Goal: Task Accomplishment & Management: Manage account settings

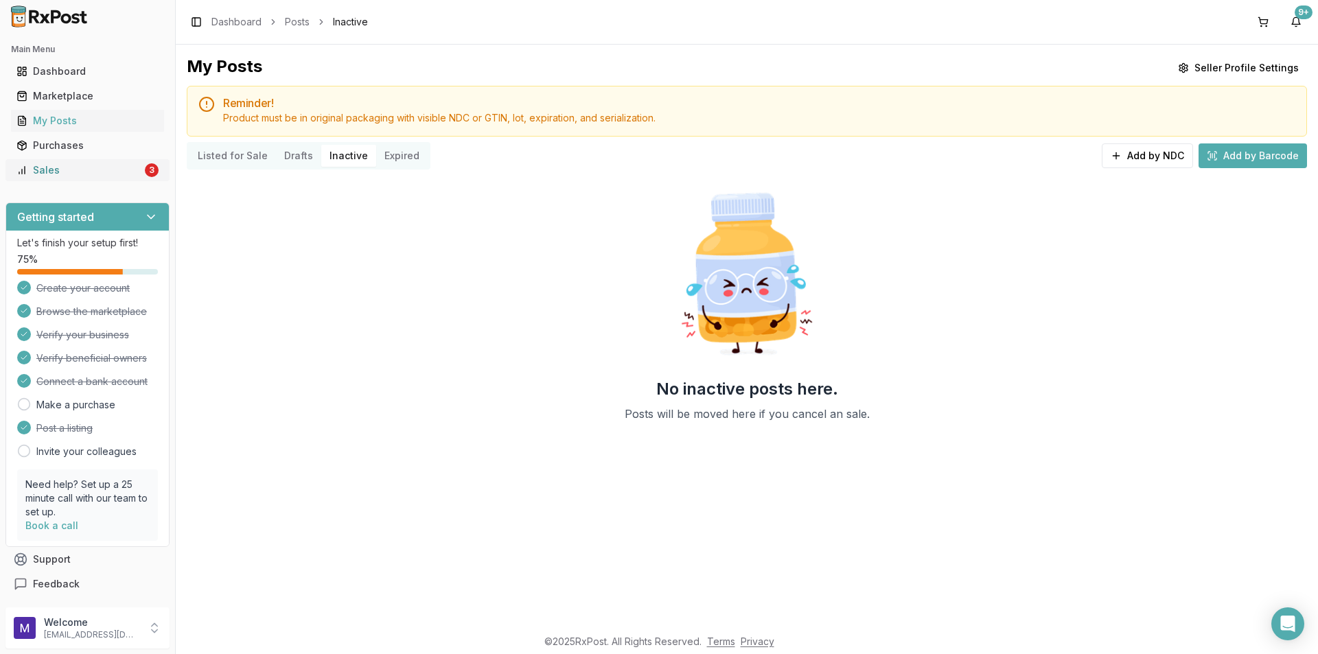
click at [133, 173] on div "Sales" at bounding box center [79, 170] width 126 height 14
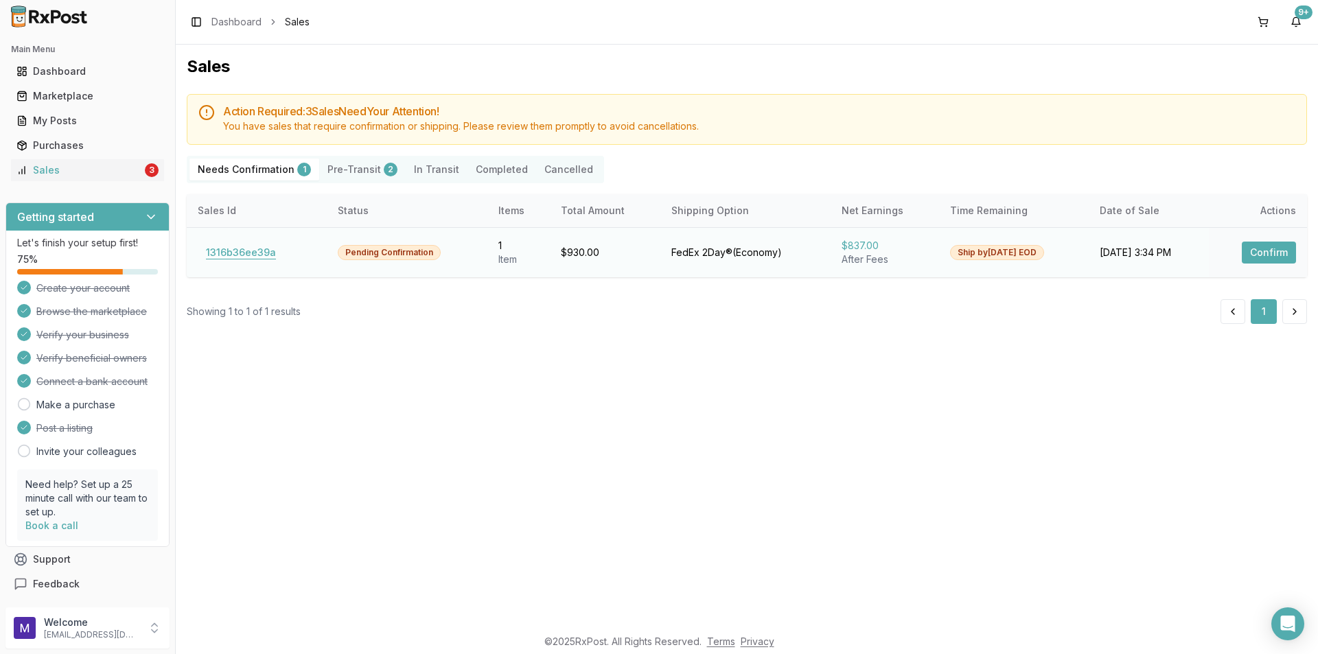
click at [253, 256] on button "1316b36ee39a" at bounding box center [241, 253] width 87 height 22
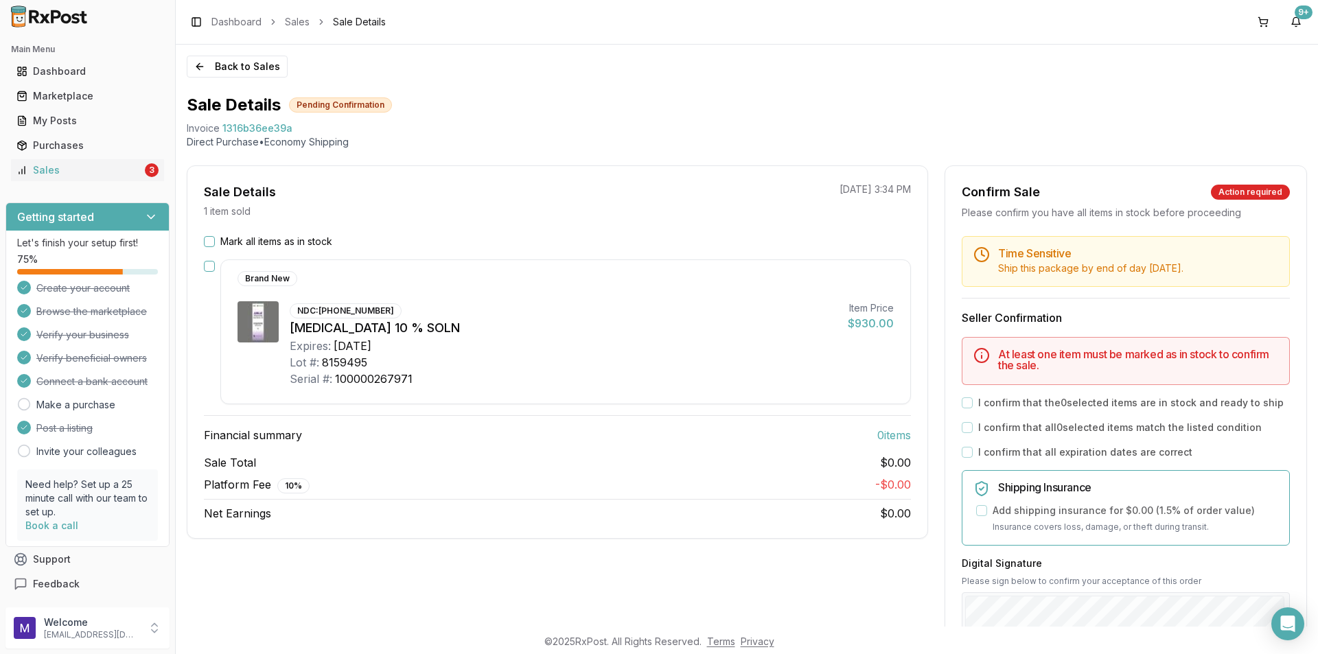
click at [212, 245] on button "Mark all items as in stock" at bounding box center [209, 241] width 11 height 11
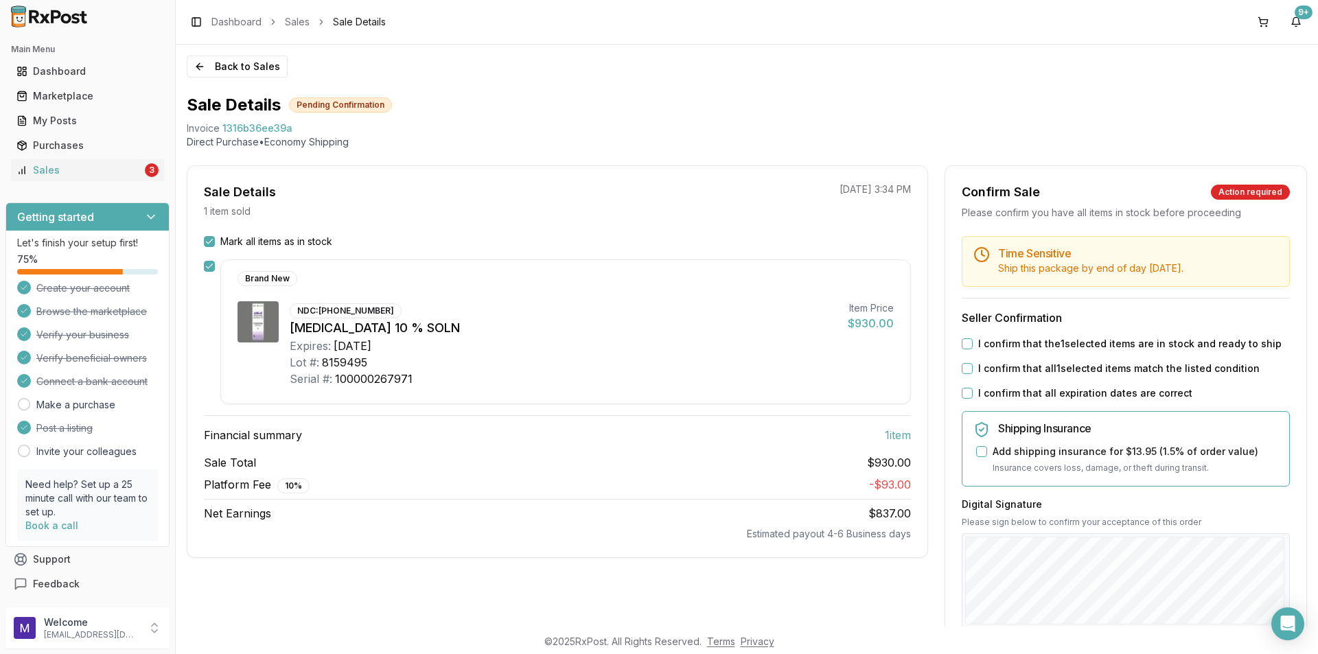
click at [962, 345] on button "I confirm that the 1 selected items are in stock and ready to ship" at bounding box center [967, 344] width 11 height 11
click at [965, 369] on button "I confirm that all 1 selected items match the listed condition" at bounding box center [967, 368] width 11 height 11
click at [965, 396] on button "I confirm that all expiration dates are correct" at bounding box center [967, 393] width 11 height 11
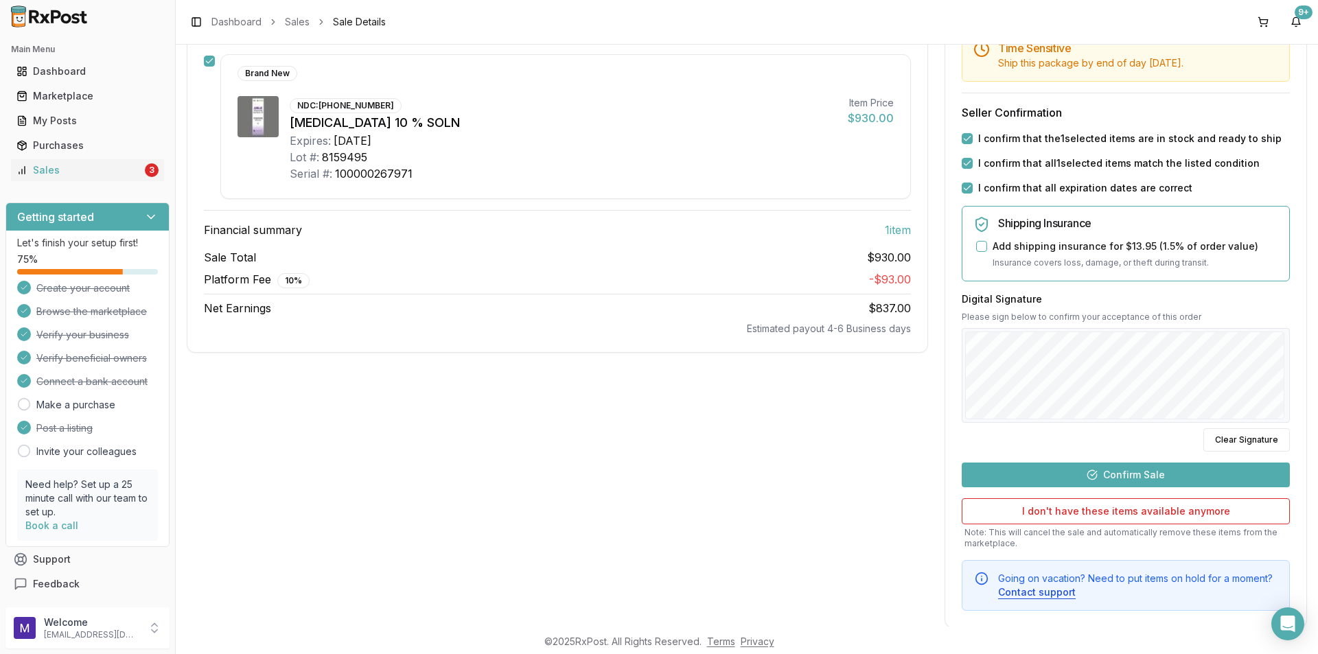
scroll to position [229, 0]
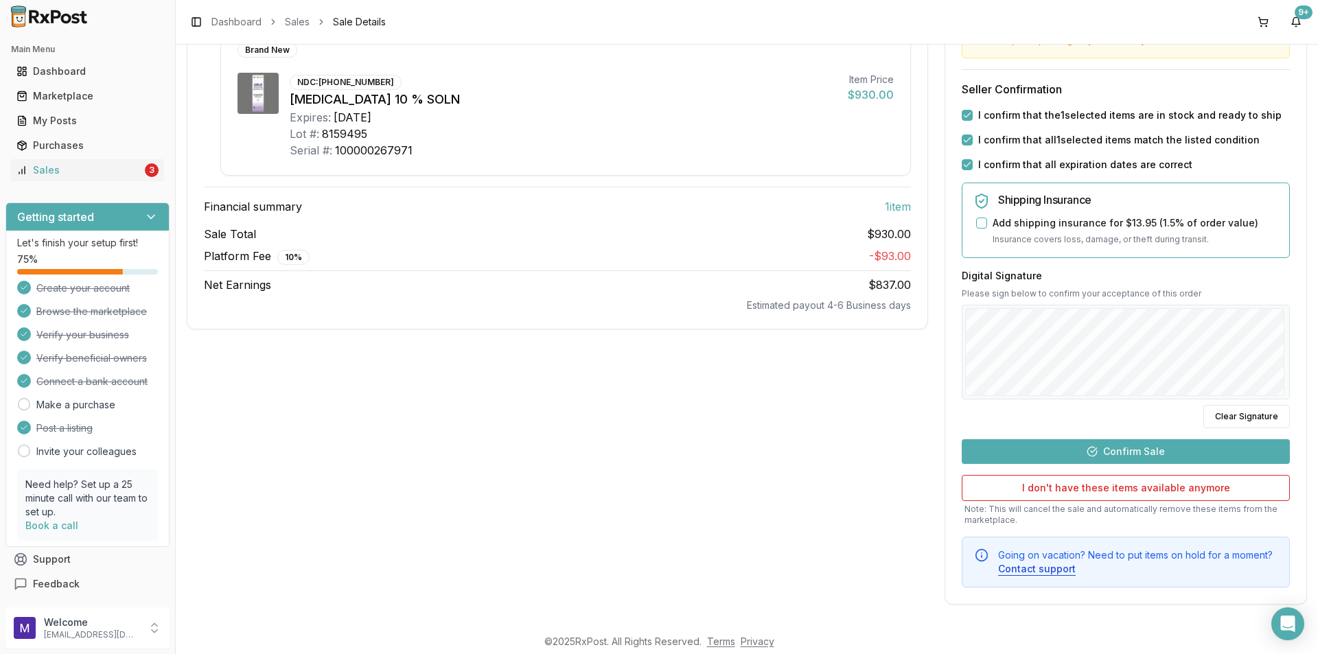
click at [1114, 455] on button "Confirm Sale" at bounding box center [1126, 451] width 328 height 25
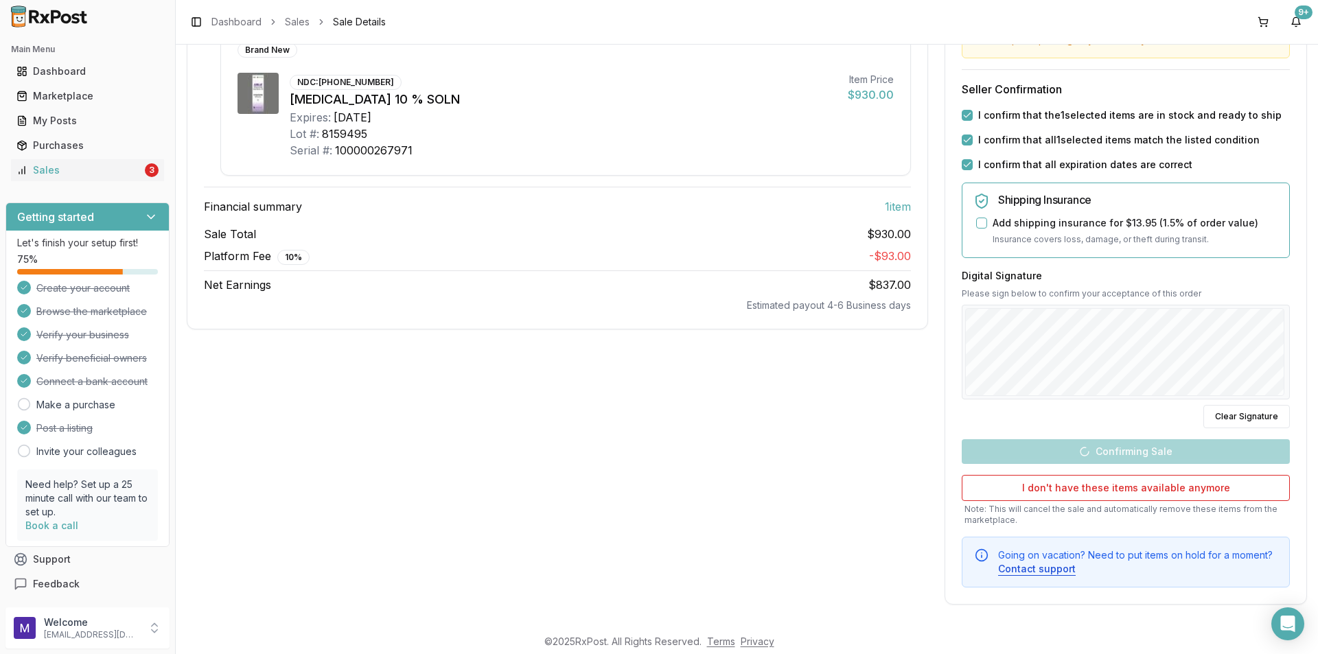
scroll to position [0, 0]
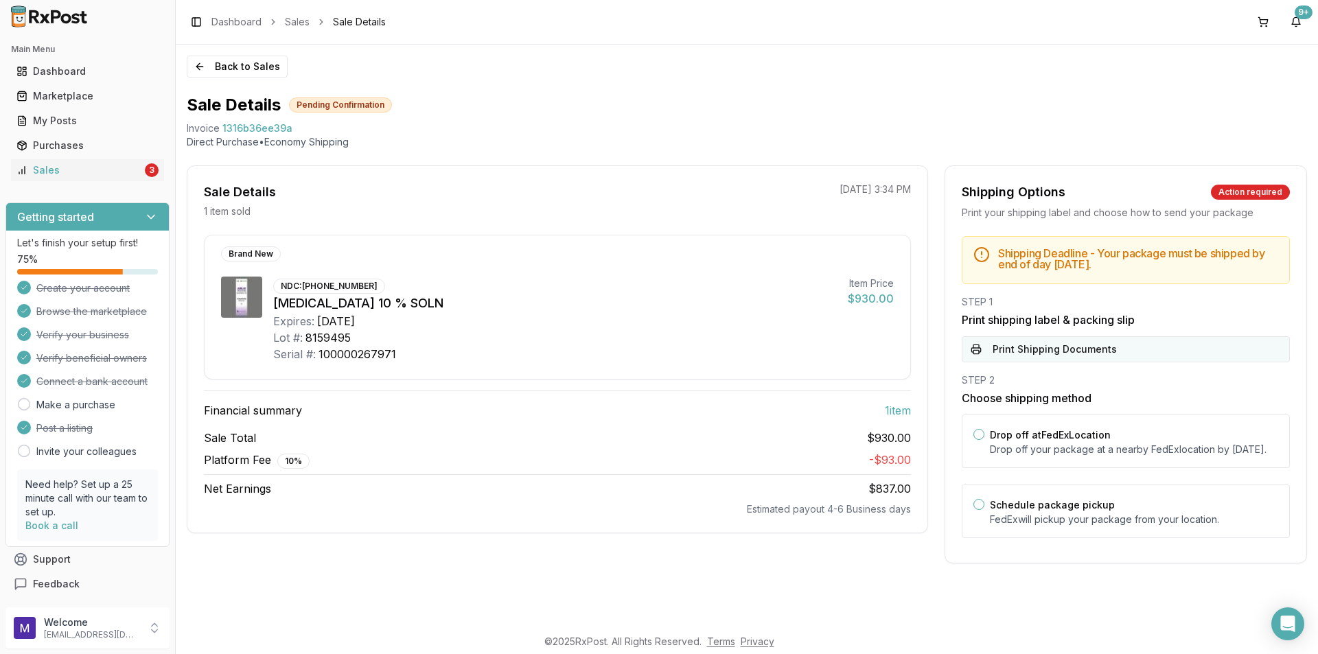
click at [1052, 350] on button "Print Shipping Documents" at bounding box center [1126, 349] width 328 height 26
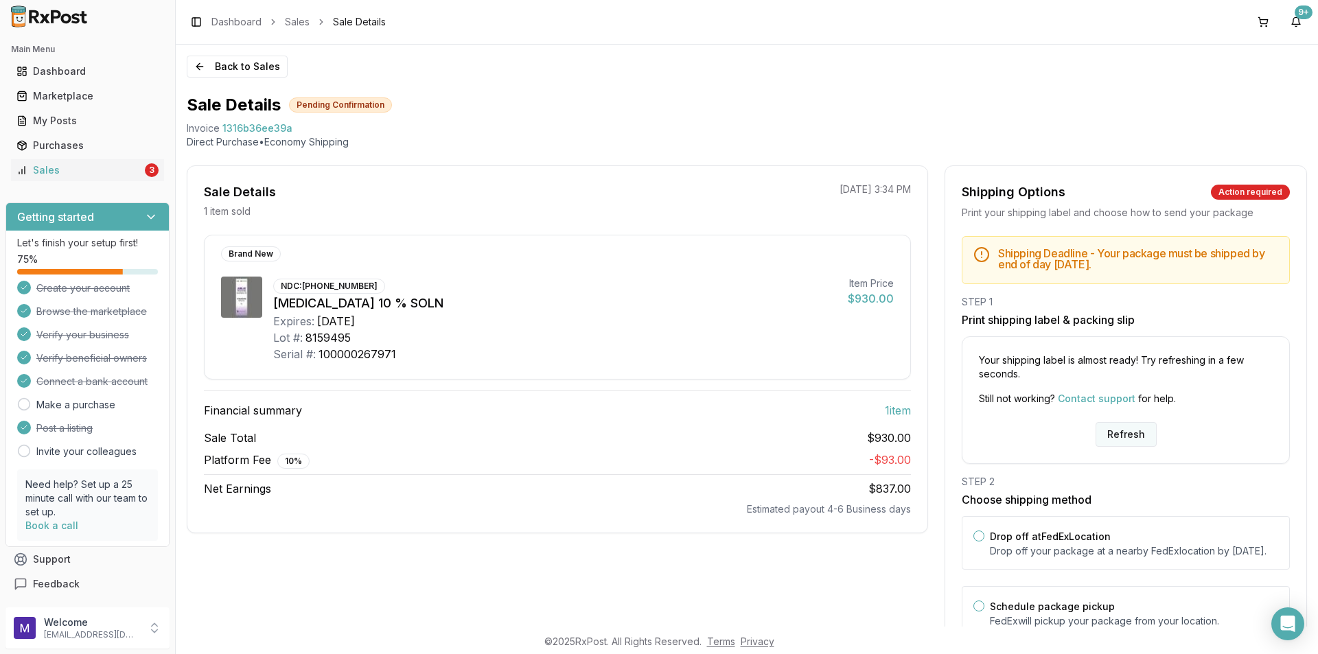
click at [1108, 429] on button "Refresh" at bounding box center [1126, 434] width 61 height 25
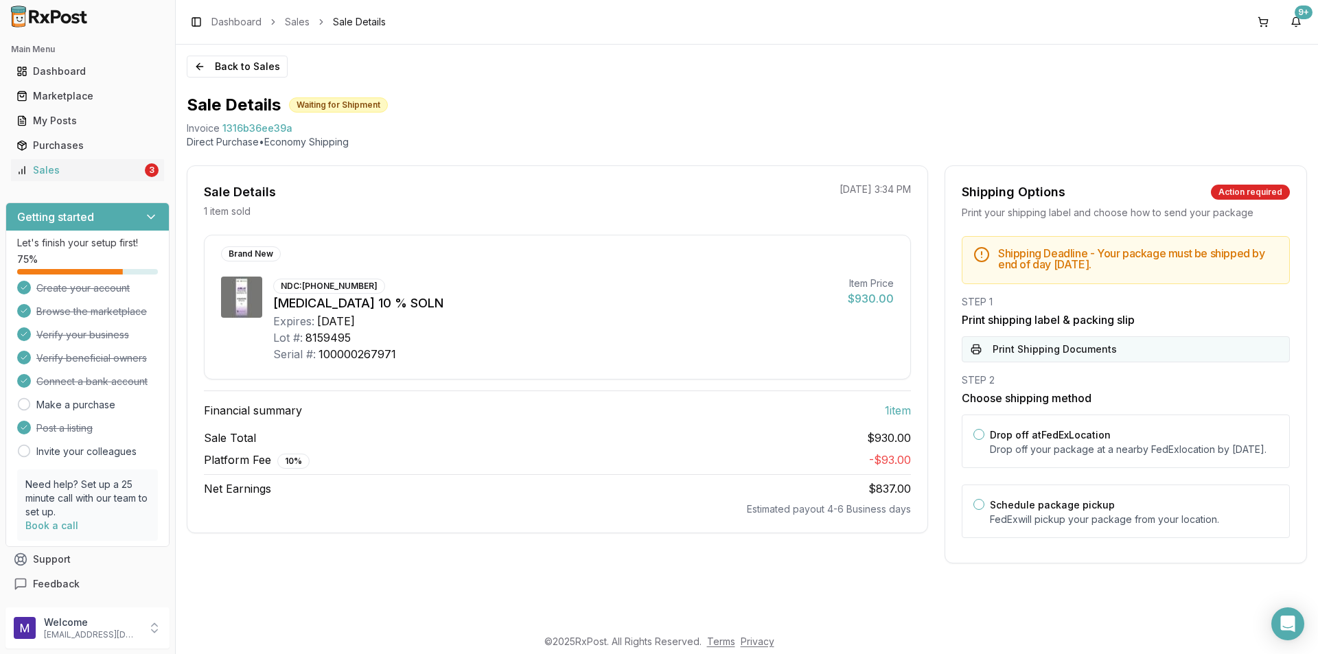
click at [1063, 354] on button "Print Shipping Documents" at bounding box center [1126, 349] width 328 height 26
click at [43, 162] on link "Sales 3" at bounding box center [87, 170] width 153 height 25
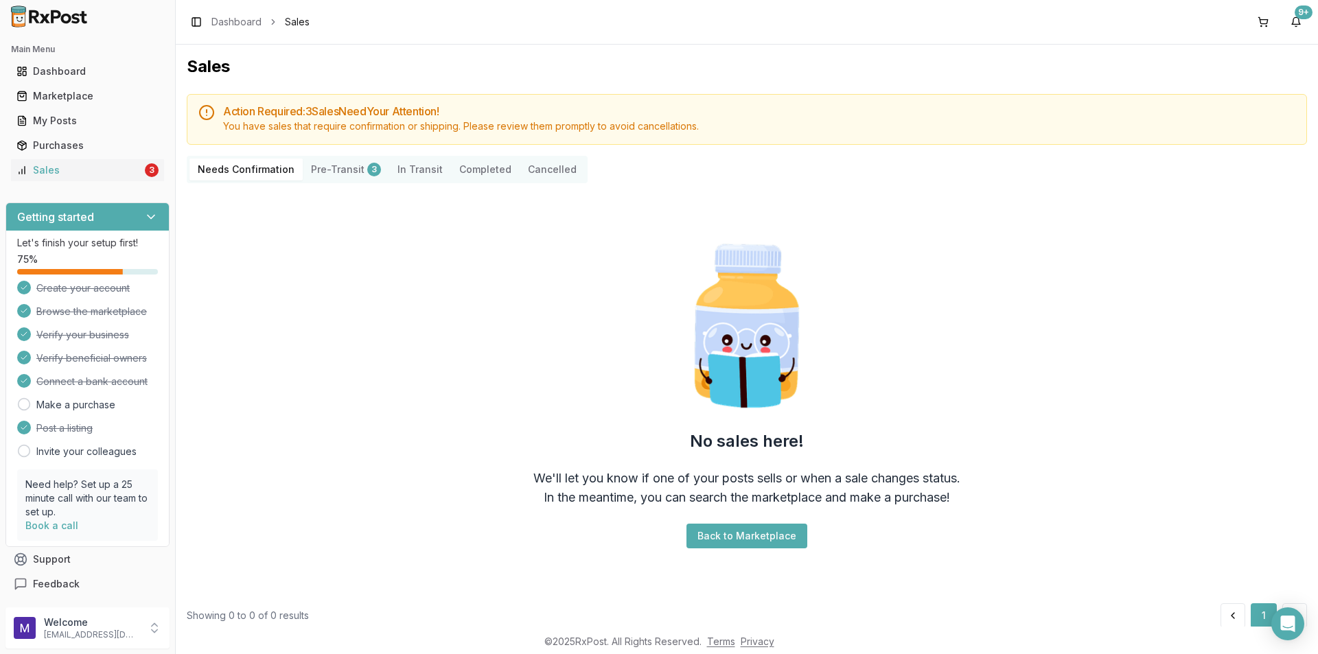
click at [330, 173] on button "Pre-Transit 3" at bounding box center [346, 170] width 87 height 22
